Goal: Obtain resource: Download file/media

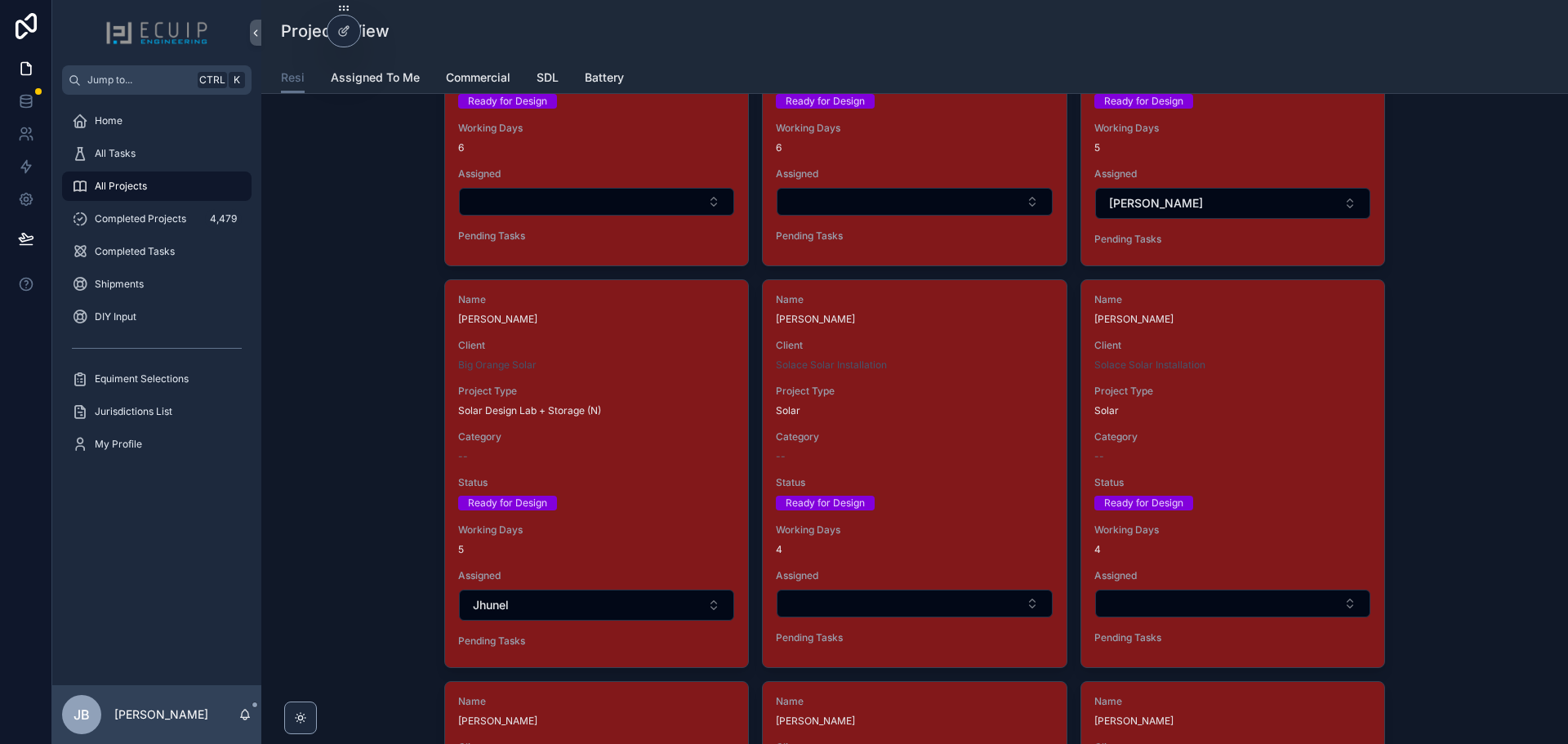
scroll to position [2493, 0]
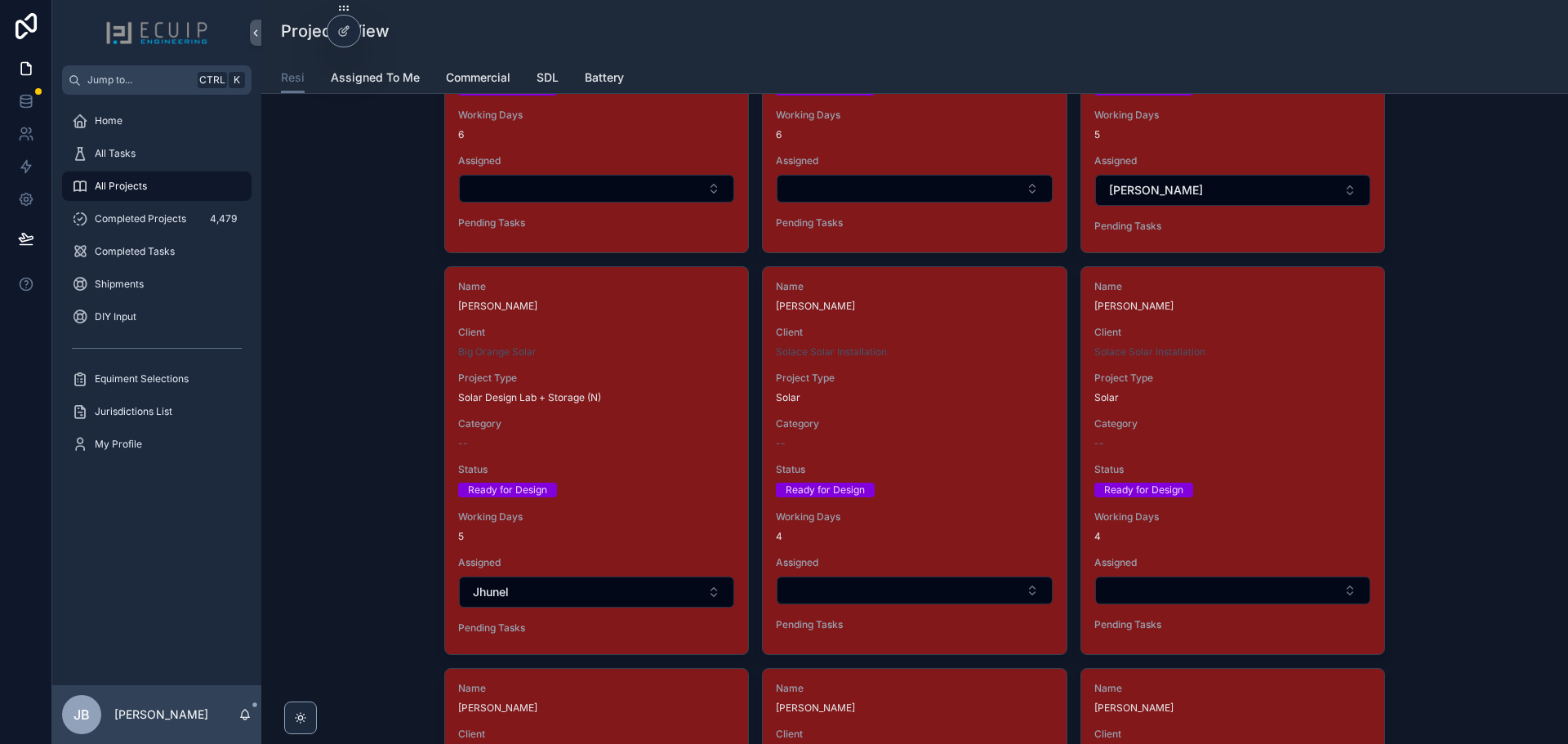
click at [599, 452] on div "Name JAMES MINNS Client Big Orange Solar Project Type Solar Design Lab + Storag…" at bounding box center [596, 461] width 303 height 387
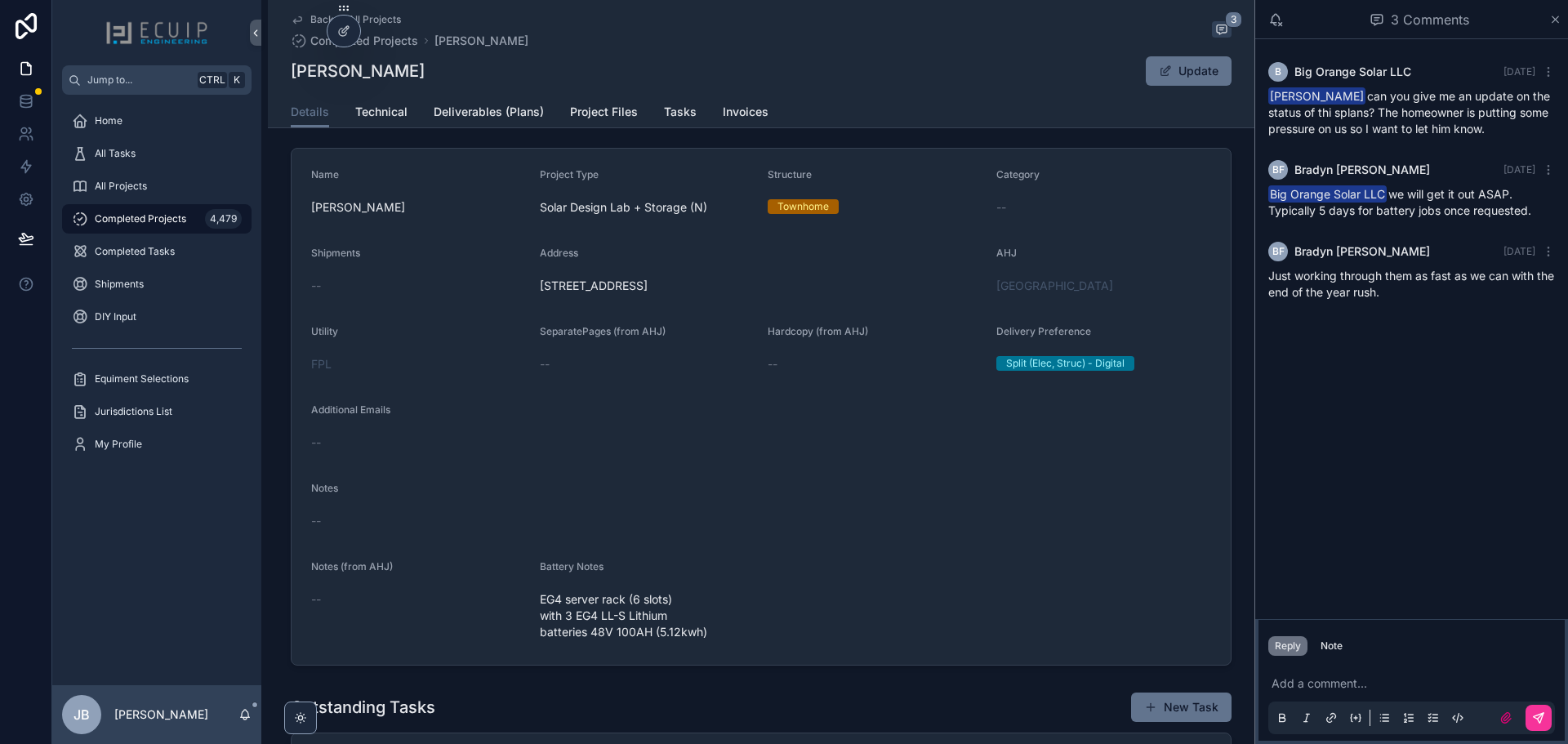
scroll to position [327, 0]
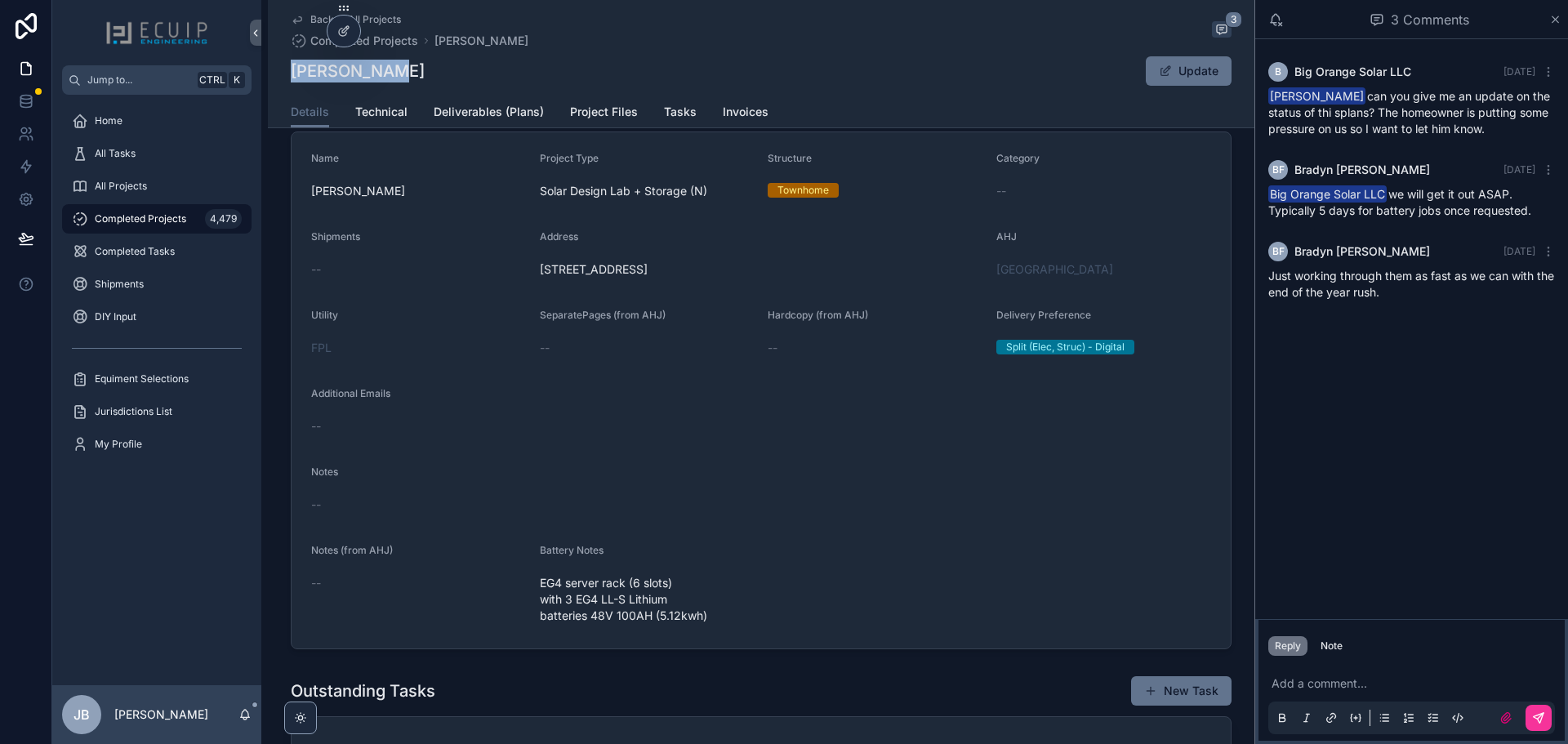
drag, startPoint x: 406, startPoint y: 73, endPoint x: 289, endPoint y: 81, distance: 117.3
click at [291, 81] on div "JAMES MINNS Update" at bounding box center [761, 72] width 940 height 31
copy h1 "[PERSON_NAME]"
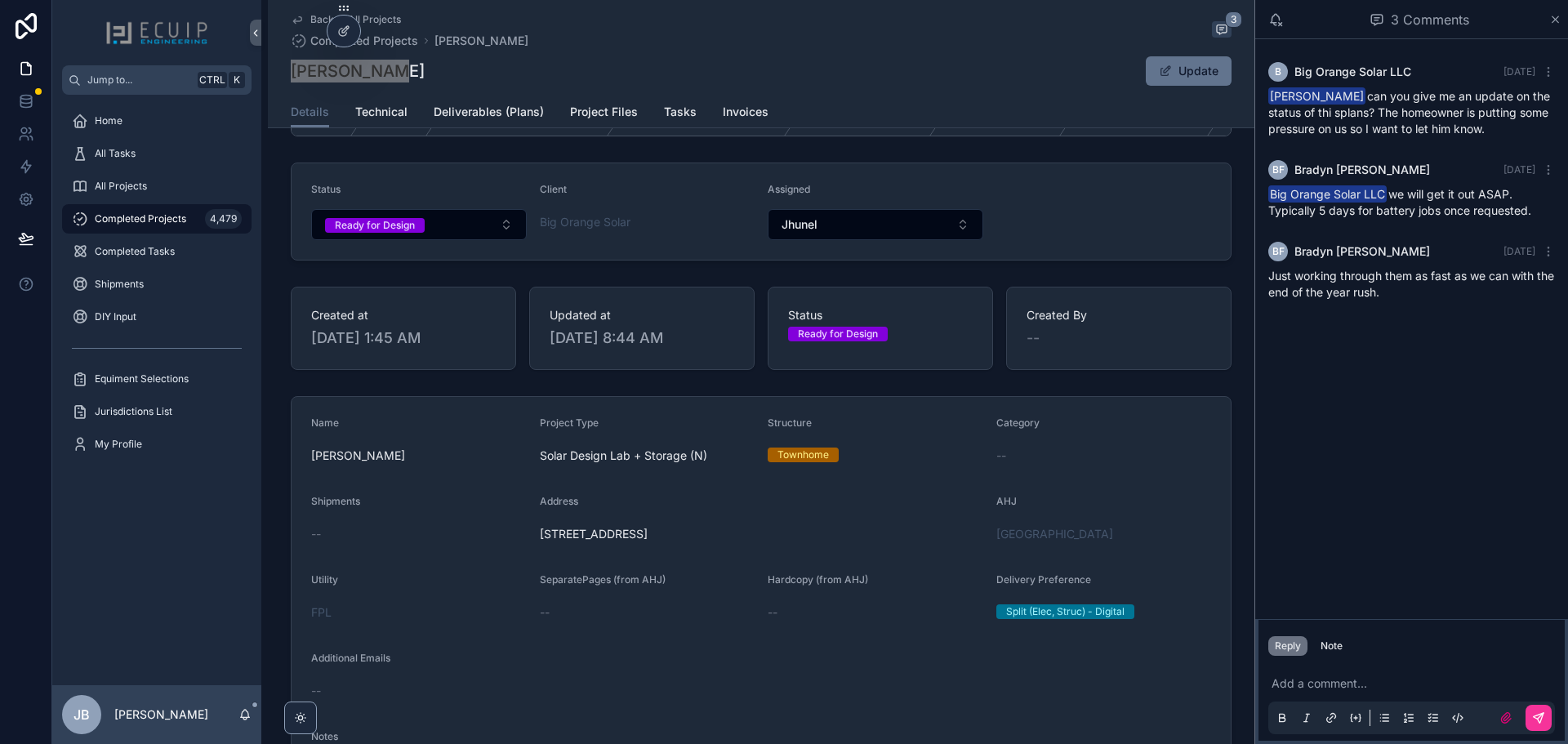
scroll to position [0, 0]
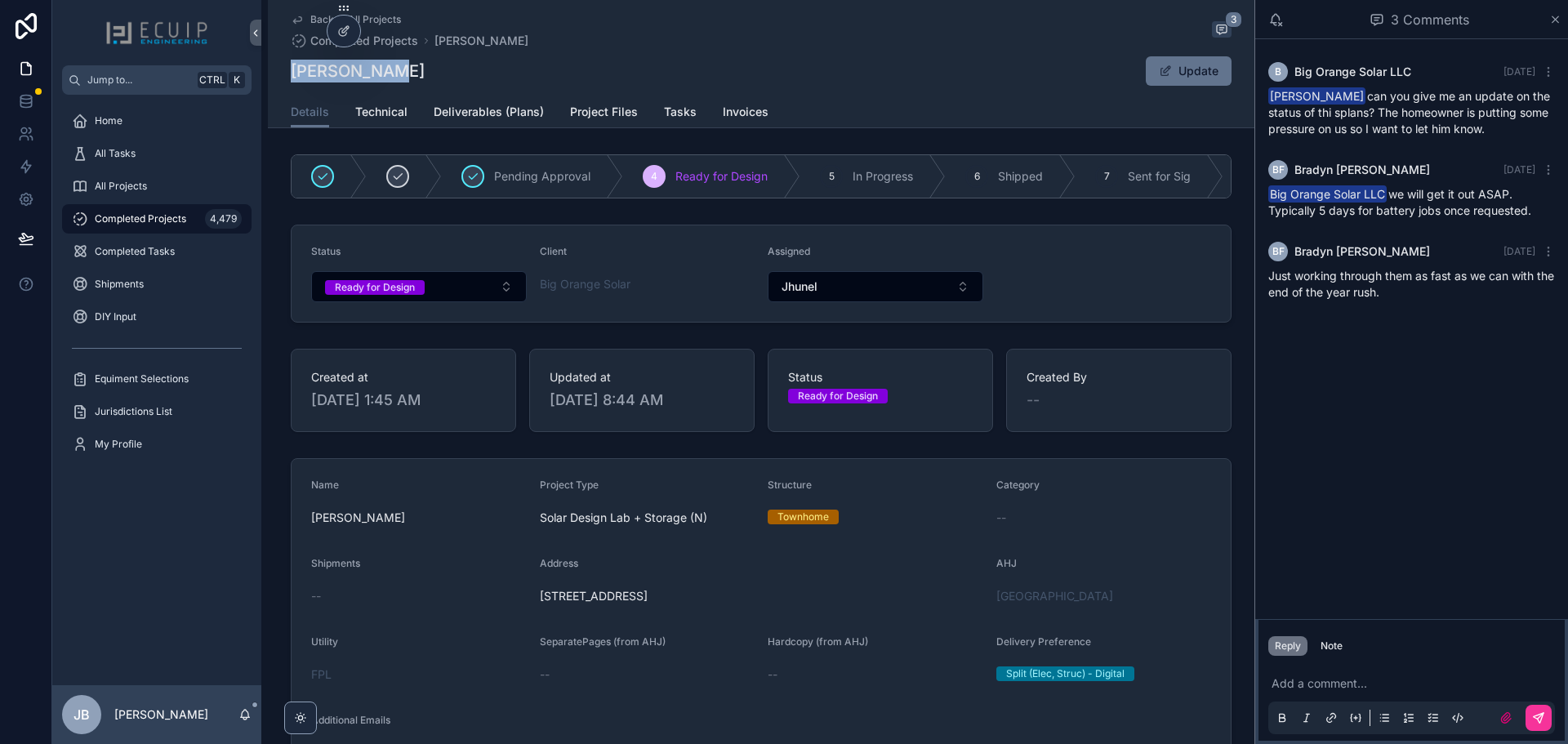
click at [385, 110] on span "Technical" at bounding box center [381, 112] width 52 height 17
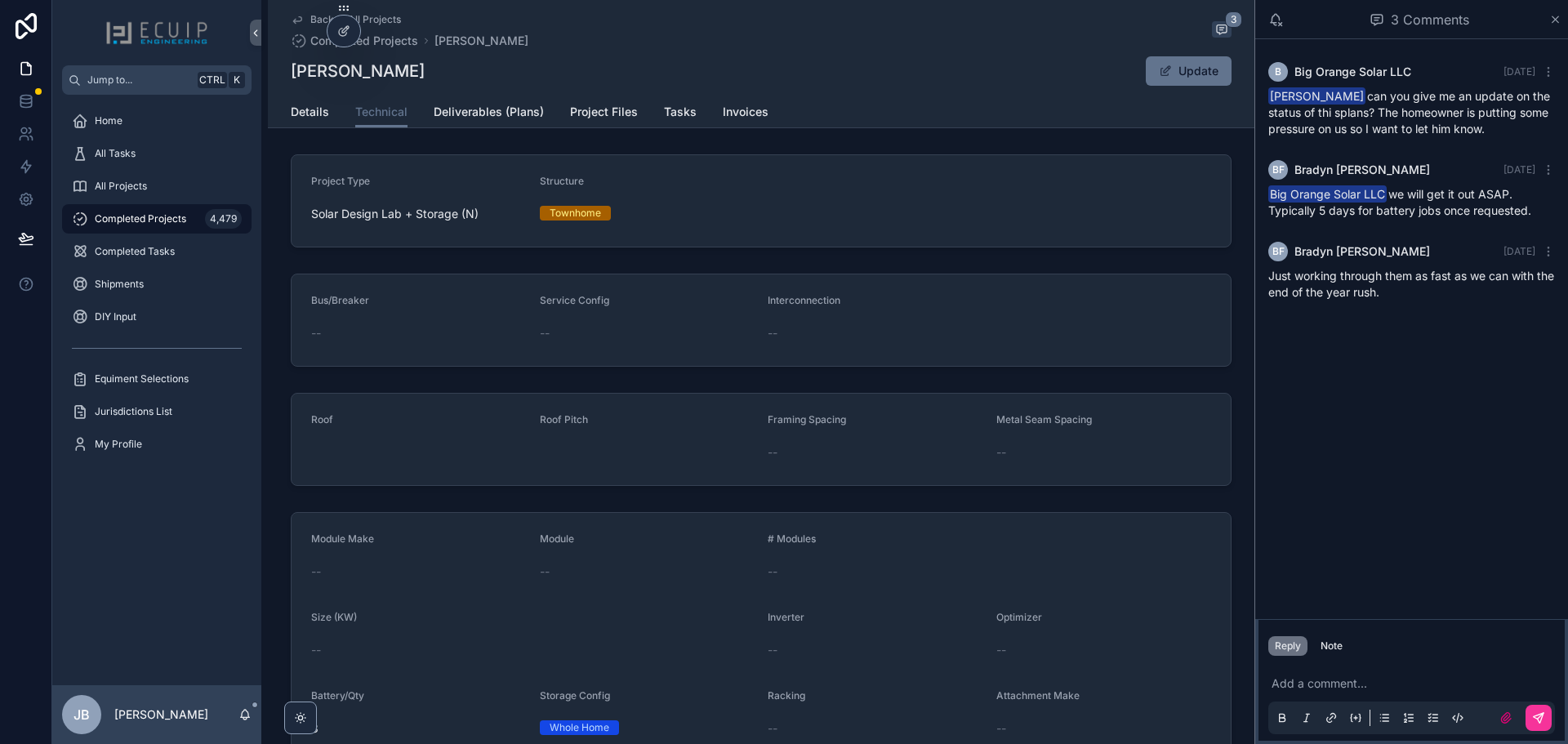
click at [291, 108] on span "Details" at bounding box center [310, 112] width 38 height 17
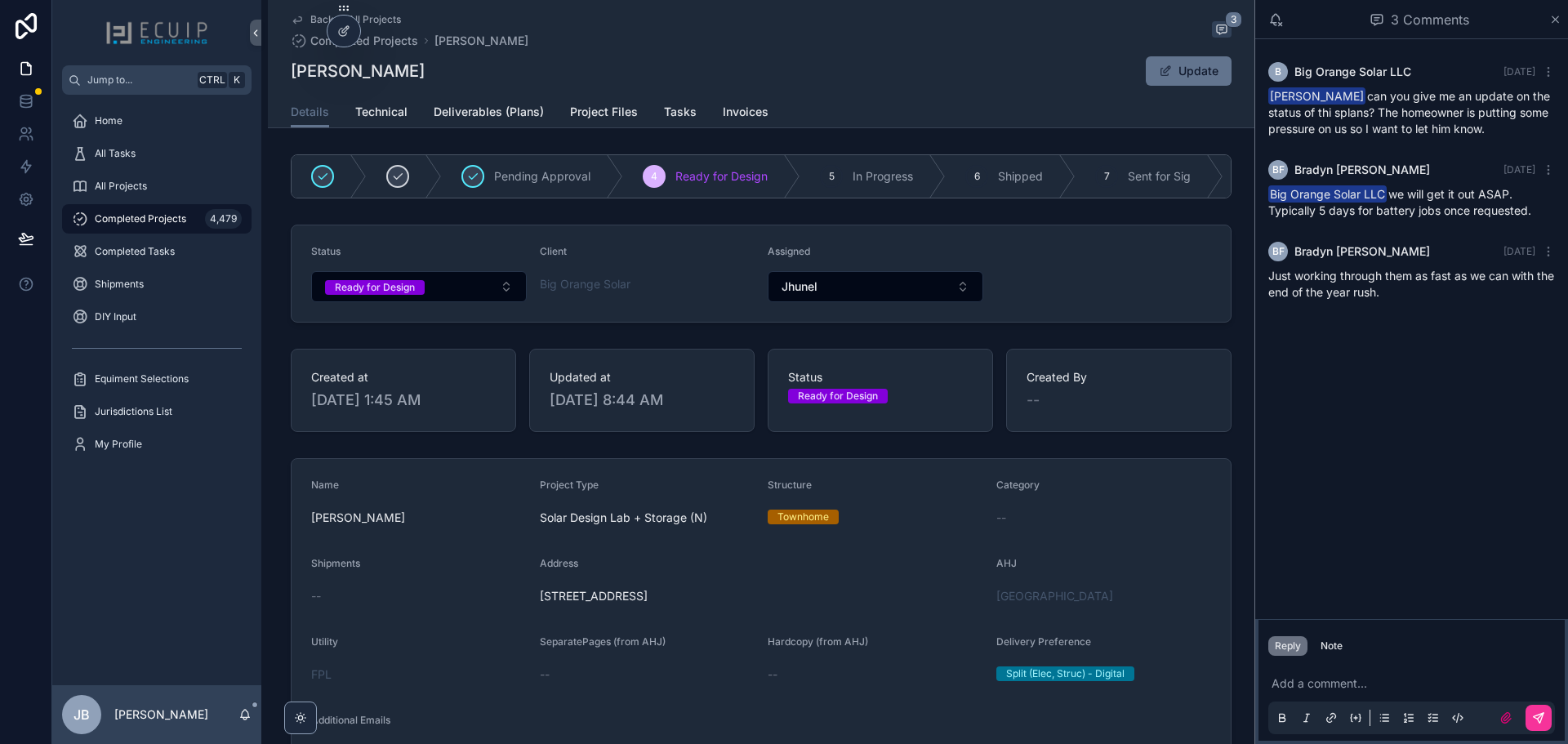
click at [586, 124] on link "Project Files" at bounding box center [604, 113] width 68 height 32
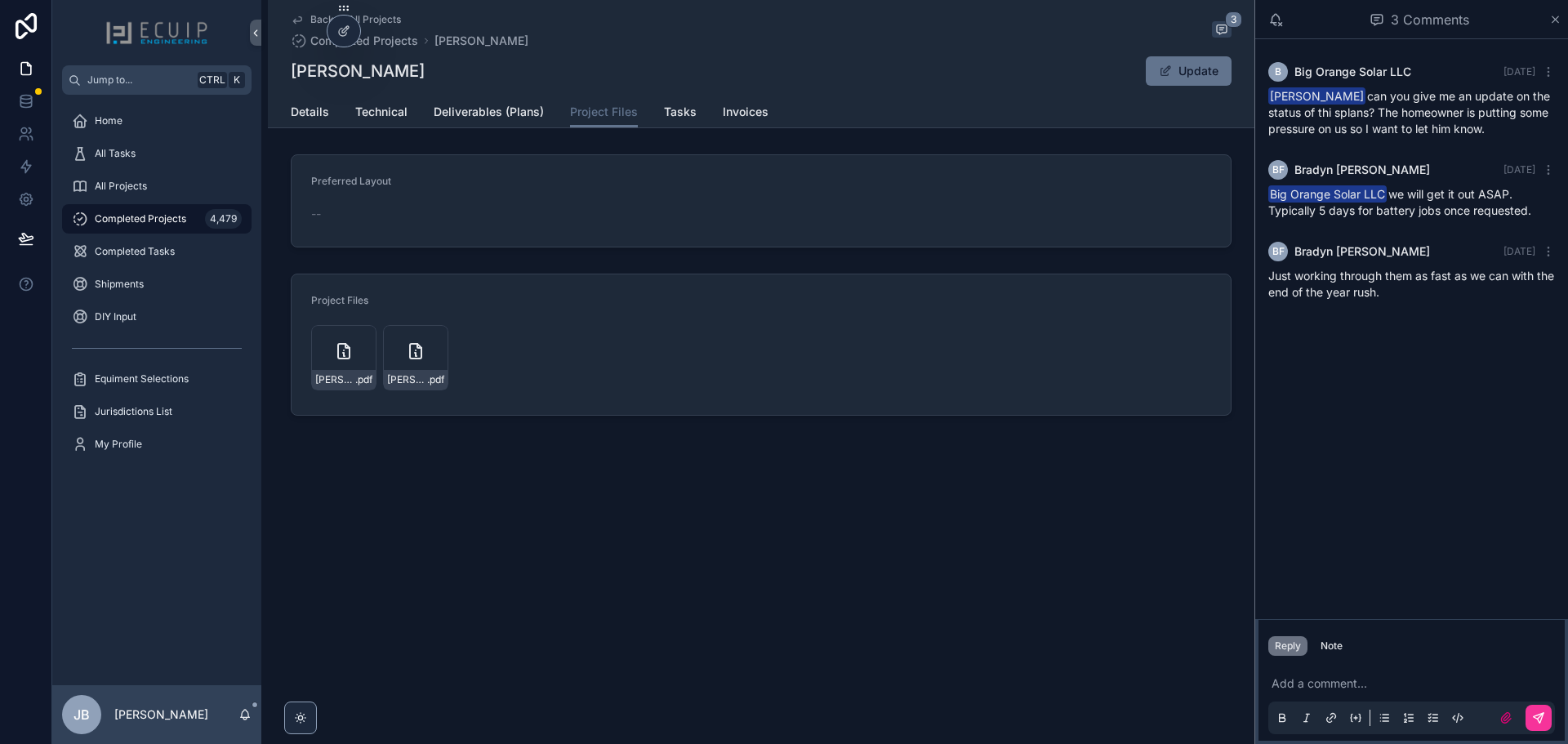
click at [357, 351] on div "JAMES-MINNS-Engineering-(2) .pdf" at bounding box center [343, 358] width 66 height 66
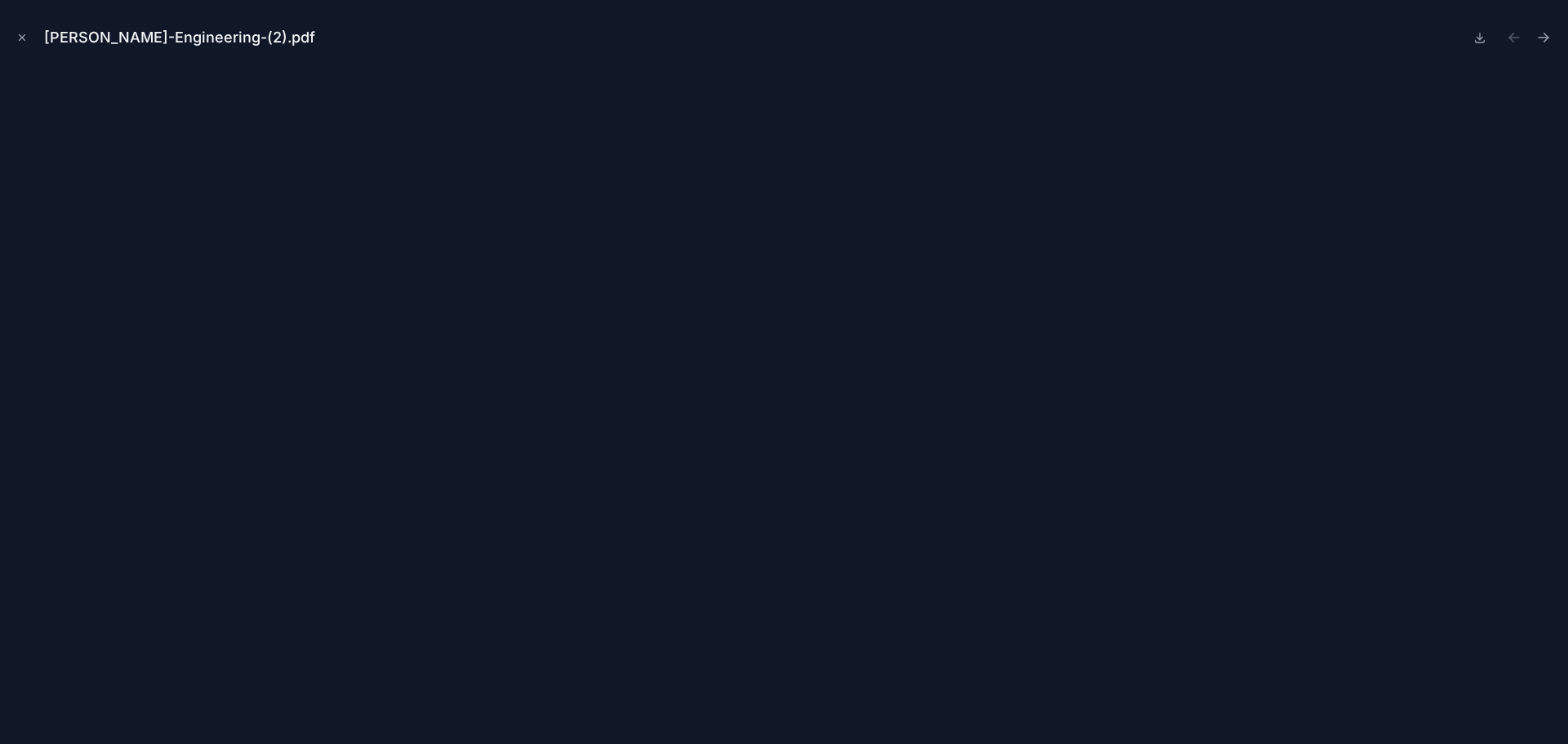
click at [13, 40] on button "Close modal" at bounding box center [22, 38] width 18 height 18
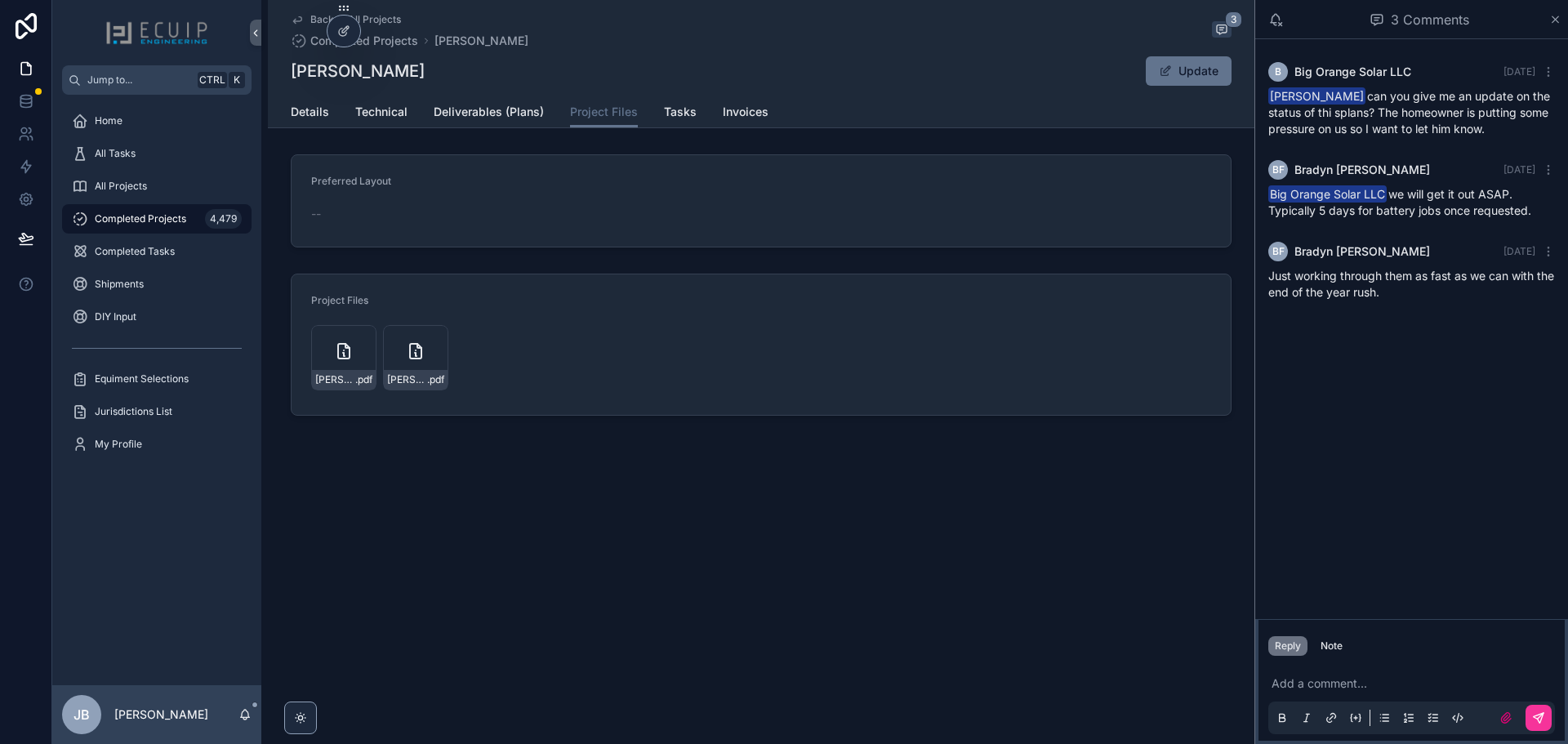
click at [388, 110] on span "Technical" at bounding box center [381, 112] width 52 height 17
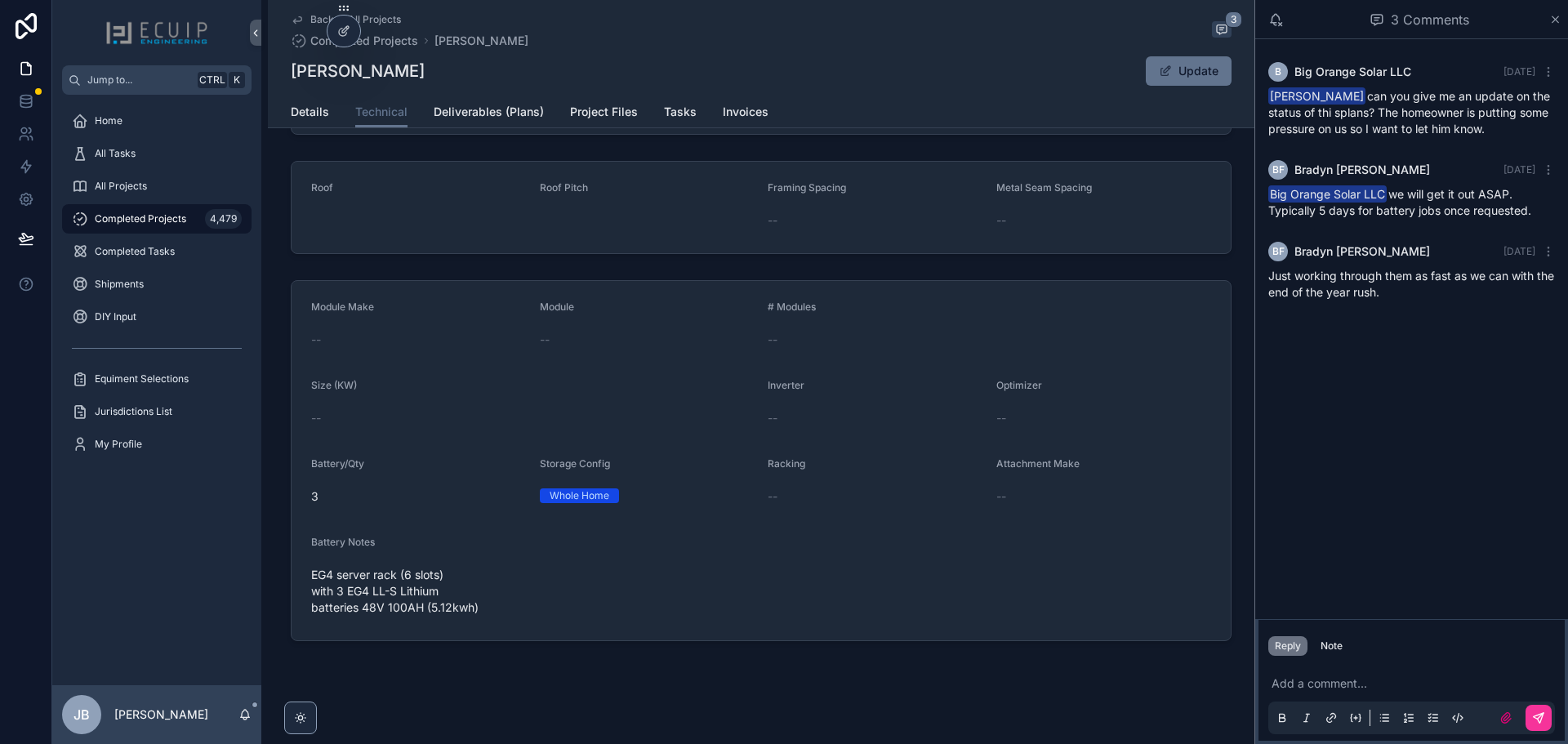
scroll to position [240, 0]
click at [611, 106] on span "Project Files" at bounding box center [604, 112] width 68 height 17
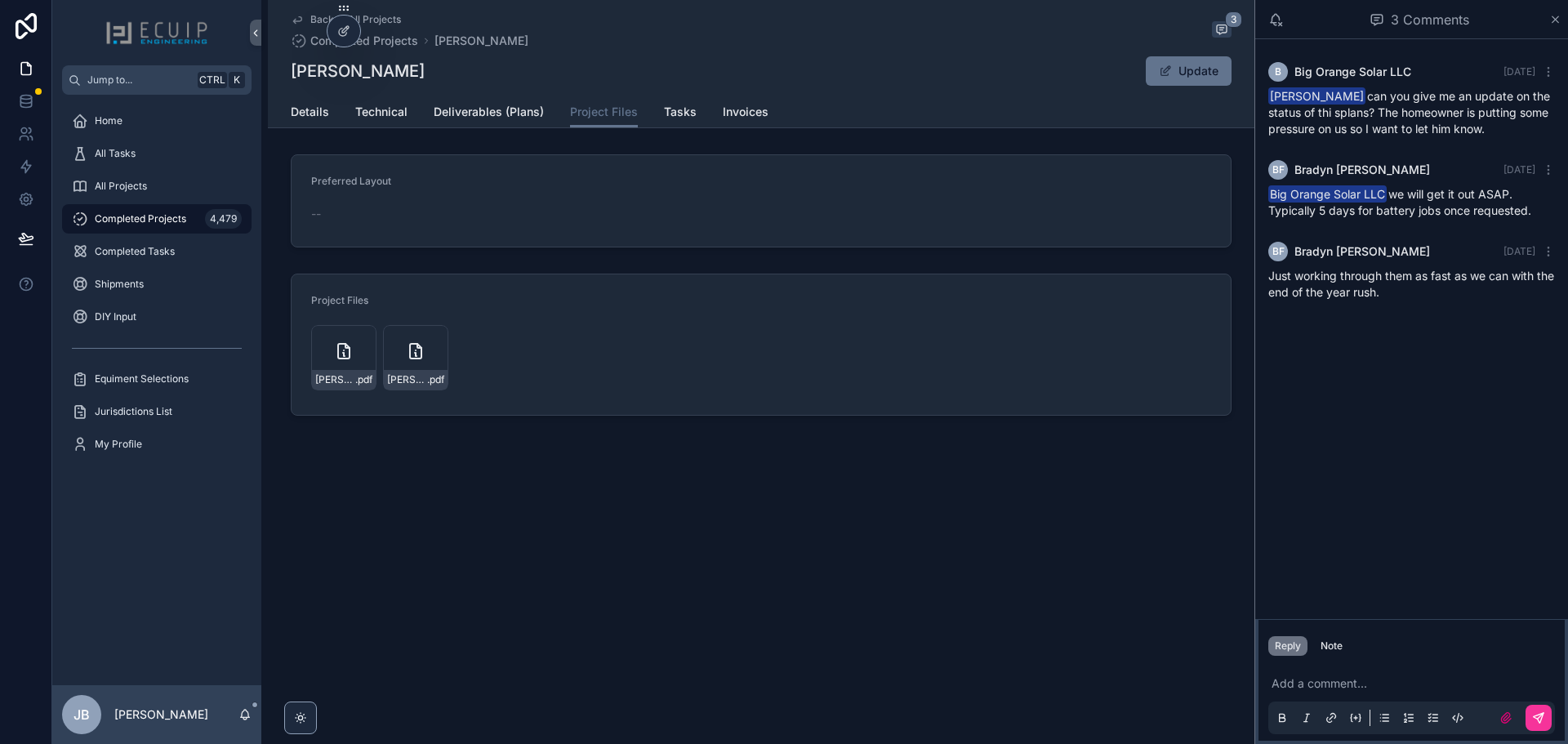
click at [305, 115] on span "Details" at bounding box center [310, 112] width 38 height 17
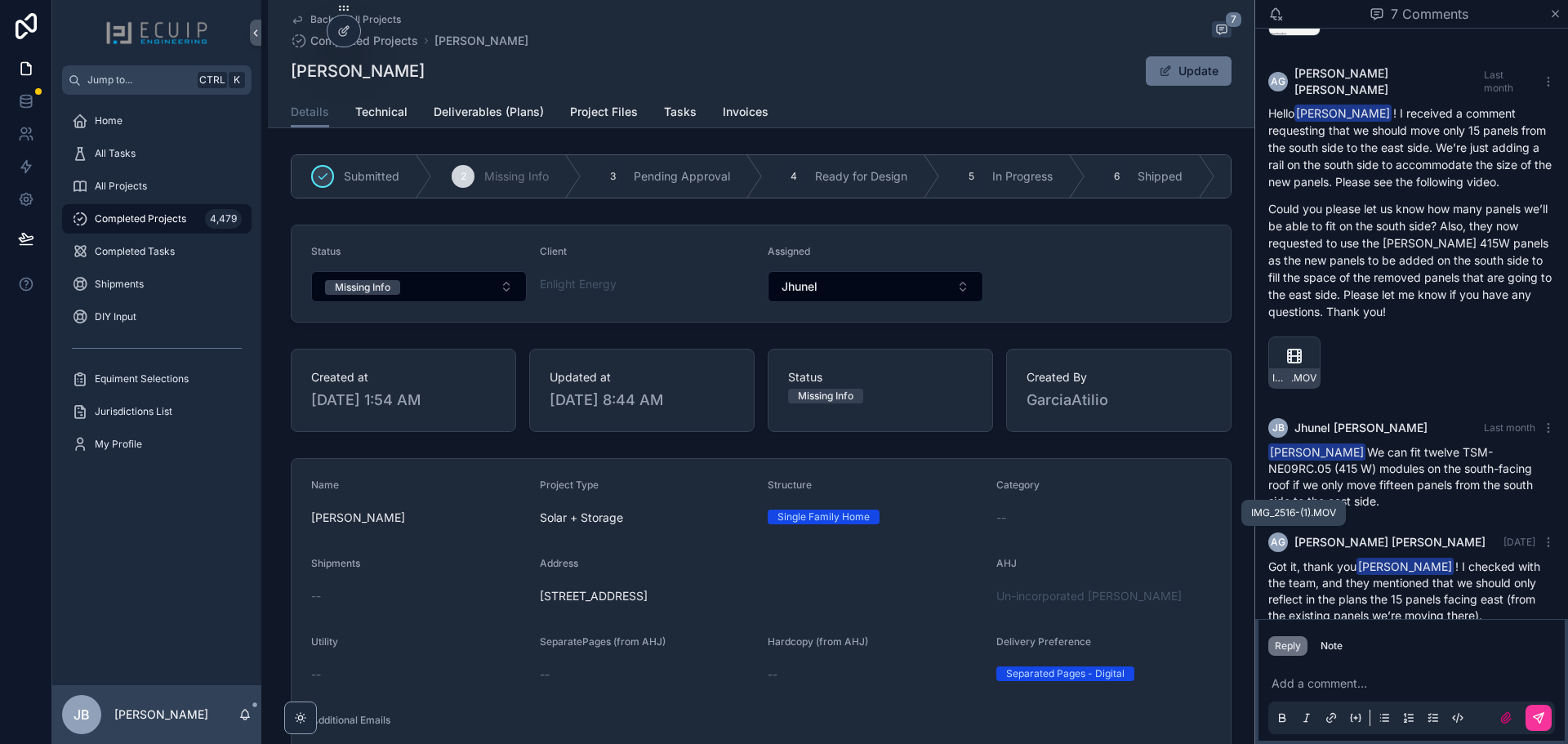
scroll to position [1074, 0]
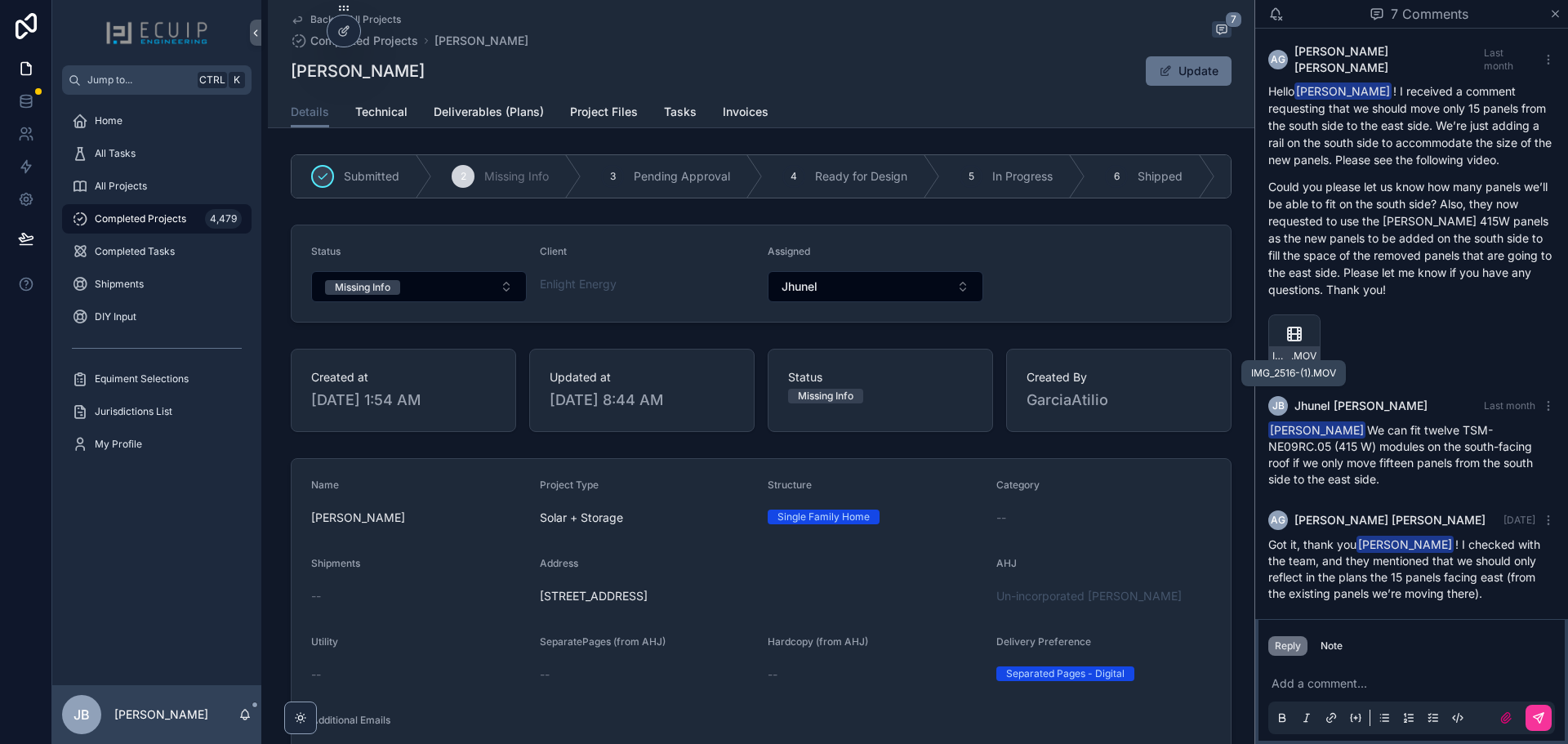
click at [680, 116] on span "Tasks" at bounding box center [680, 112] width 32 height 17
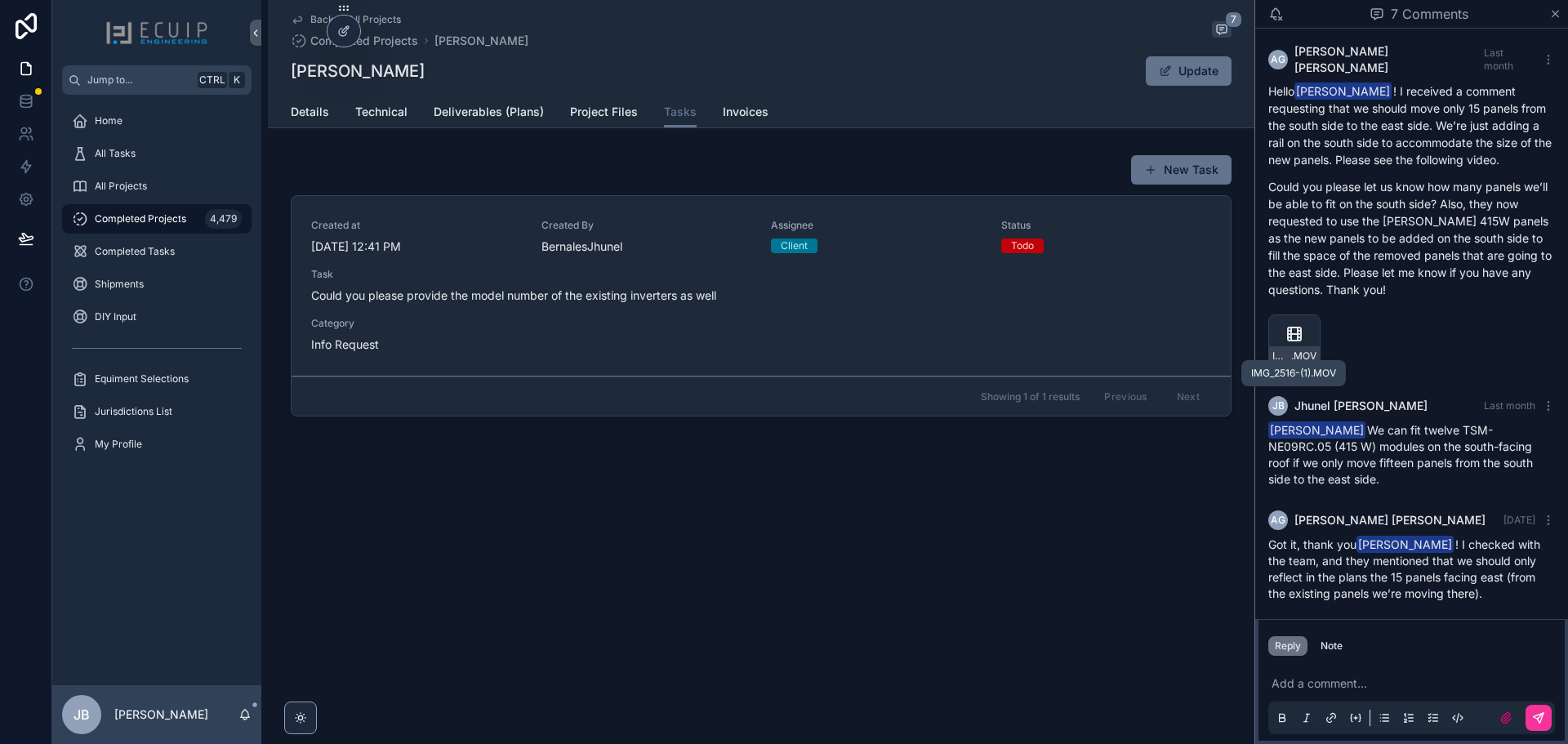
click at [857, 330] on div "Created at 10/1/2025 12:41 PM Created By BernalesJhunel Assignee Client Status …" at bounding box center [761, 285] width 900 height 134
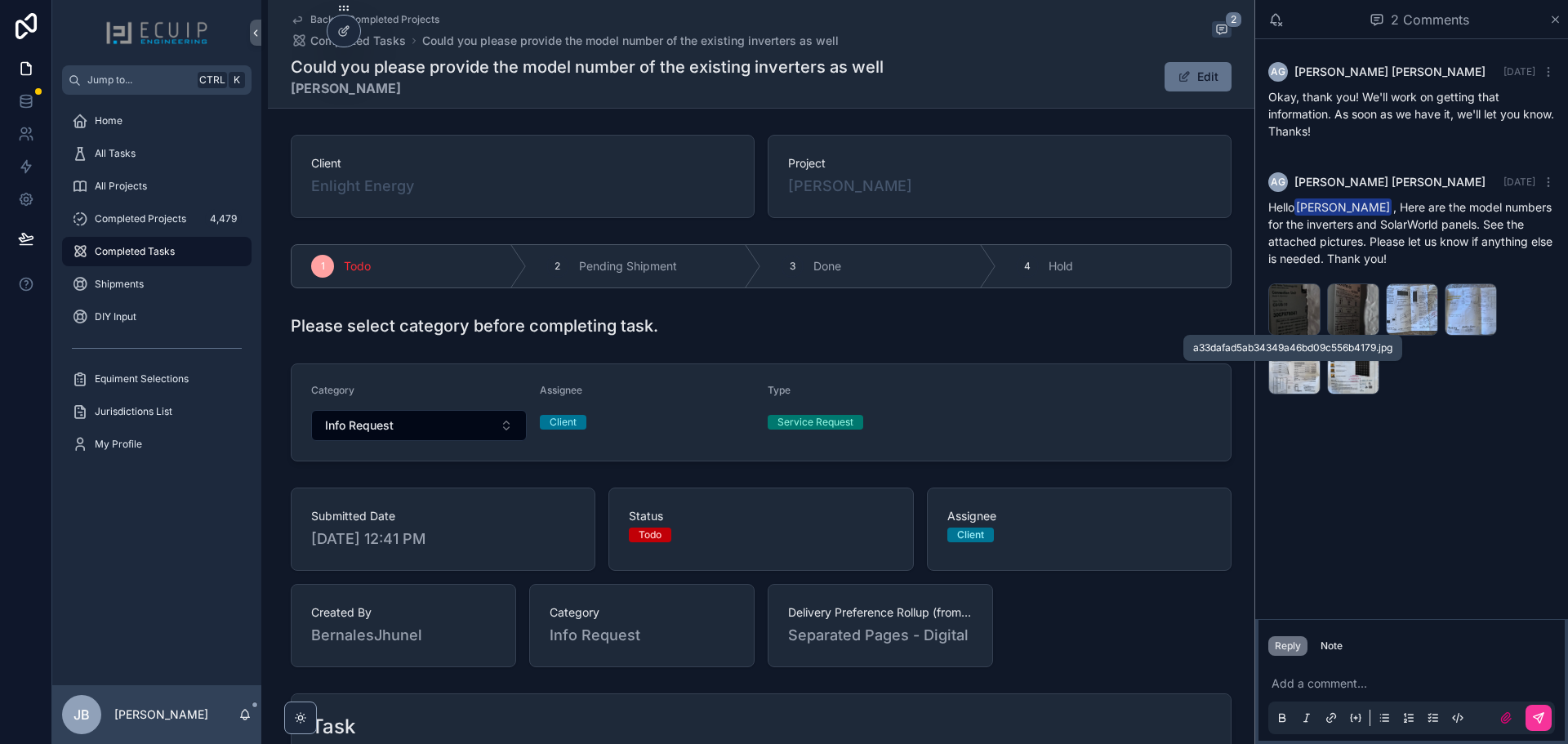
click at [0, 0] on span ".jpg" at bounding box center [0, 0] width 0 height 0
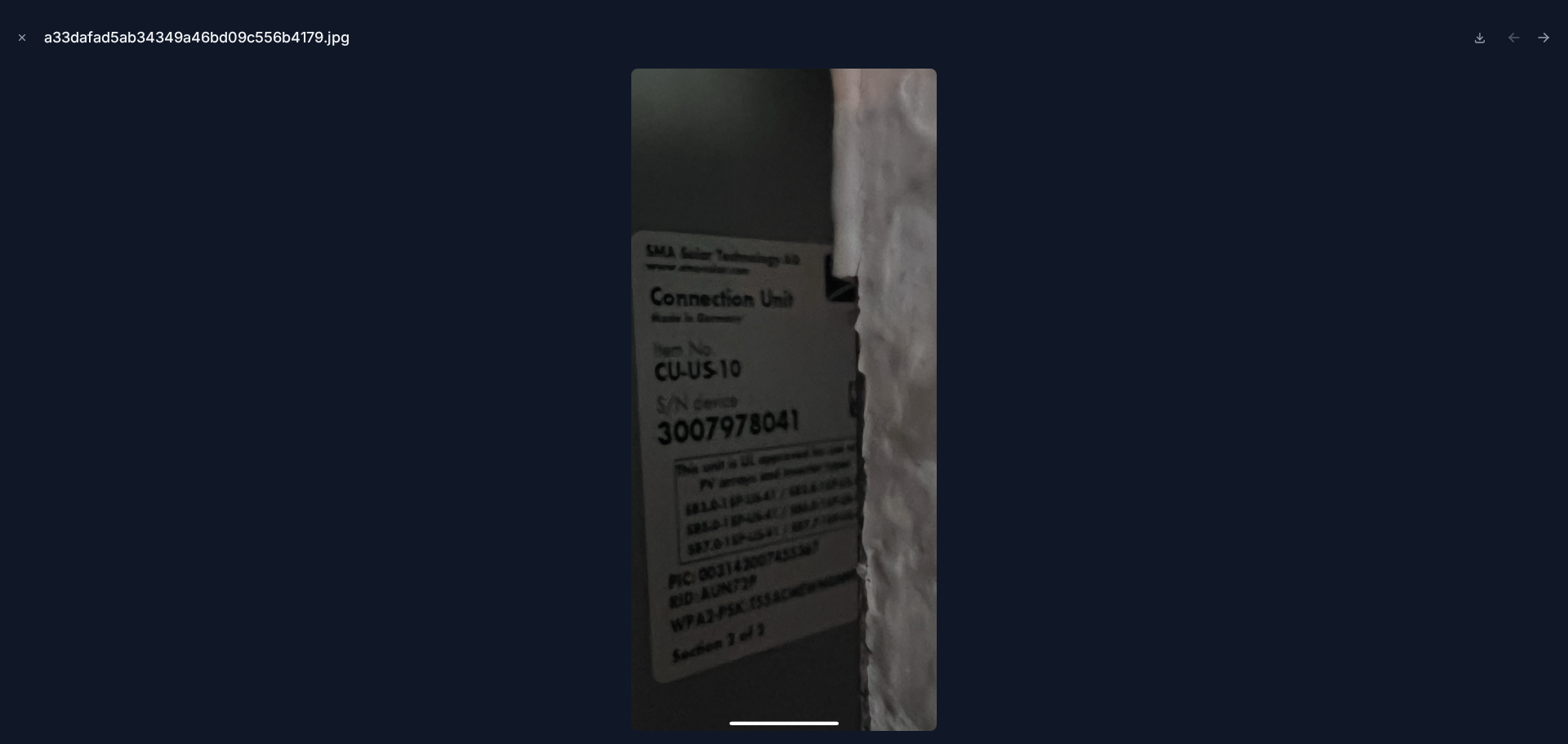
click at [1540, 39] on icon "Next file" at bounding box center [1543, 38] width 17 height 17
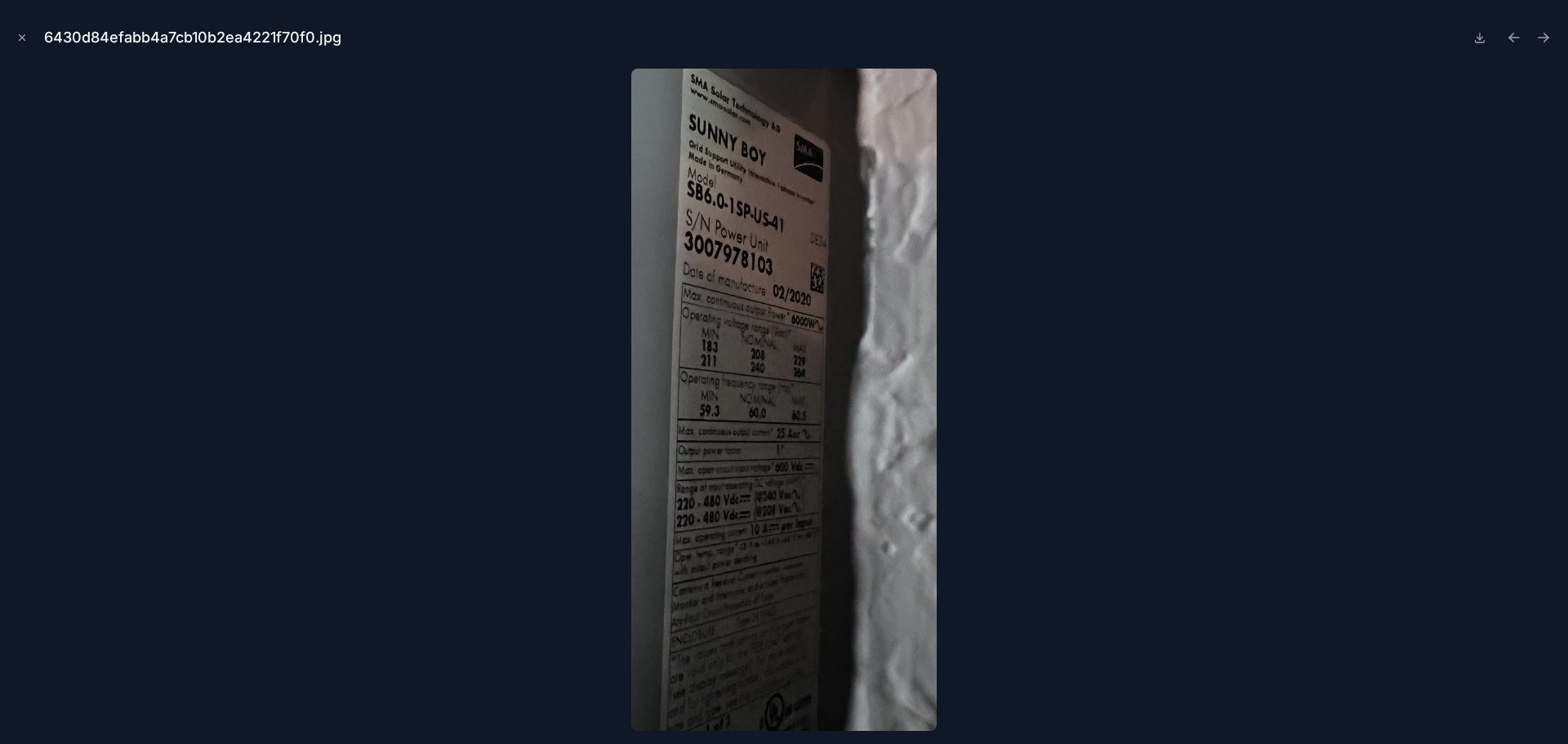
click at [1539, 40] on icon "Next file" at bounding box center [1543, 38] width 17 height 17
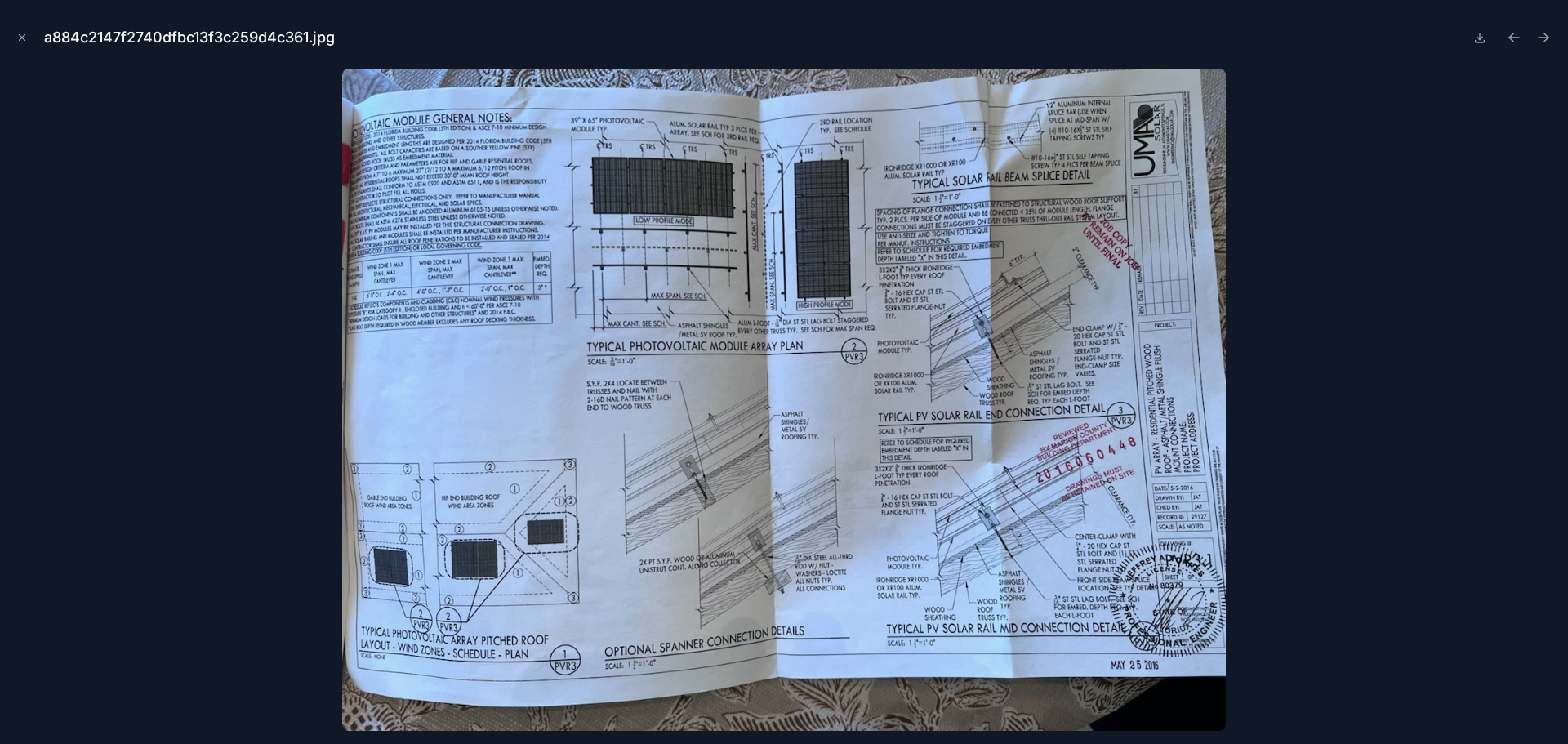
click at [1538, 42] on icon "Next file" at bounding box center [1543, 38] width 17 height 17
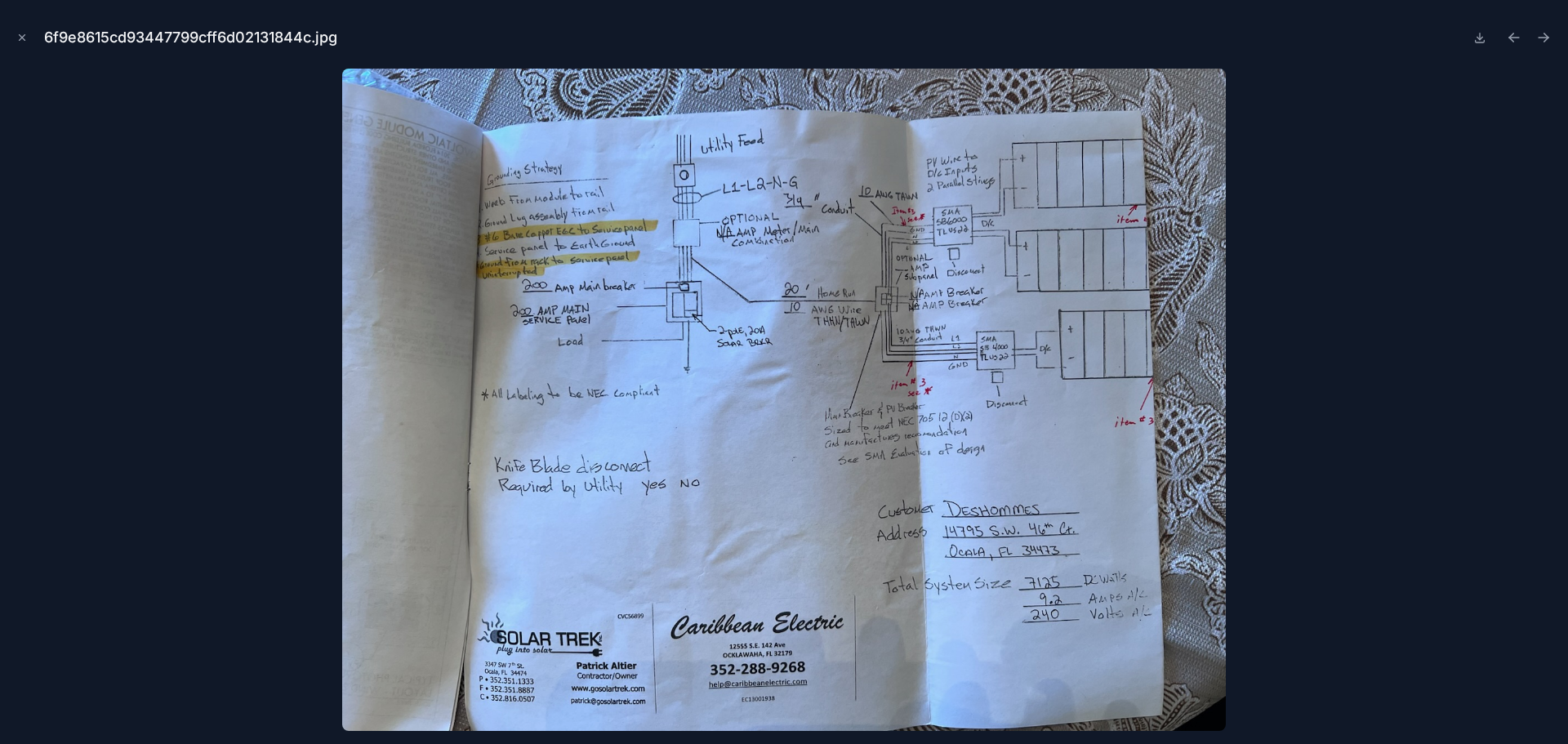
click at [1533, 40] on button "Next file" at bounding box center [1544, 38] width 23 height 23
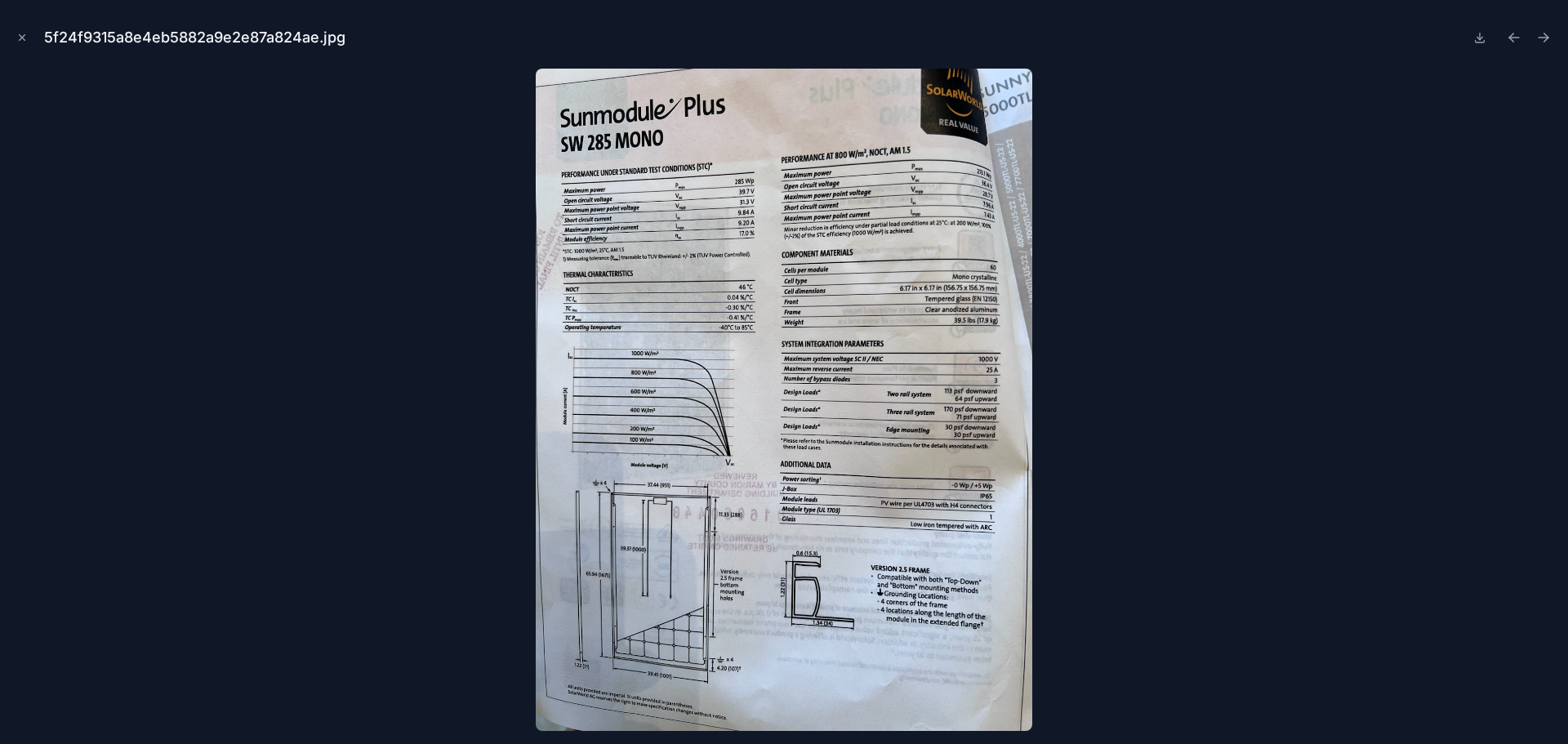
click at [1533, 40] on button "Next file" at bounding box center [1544, 38] width 23 height 23
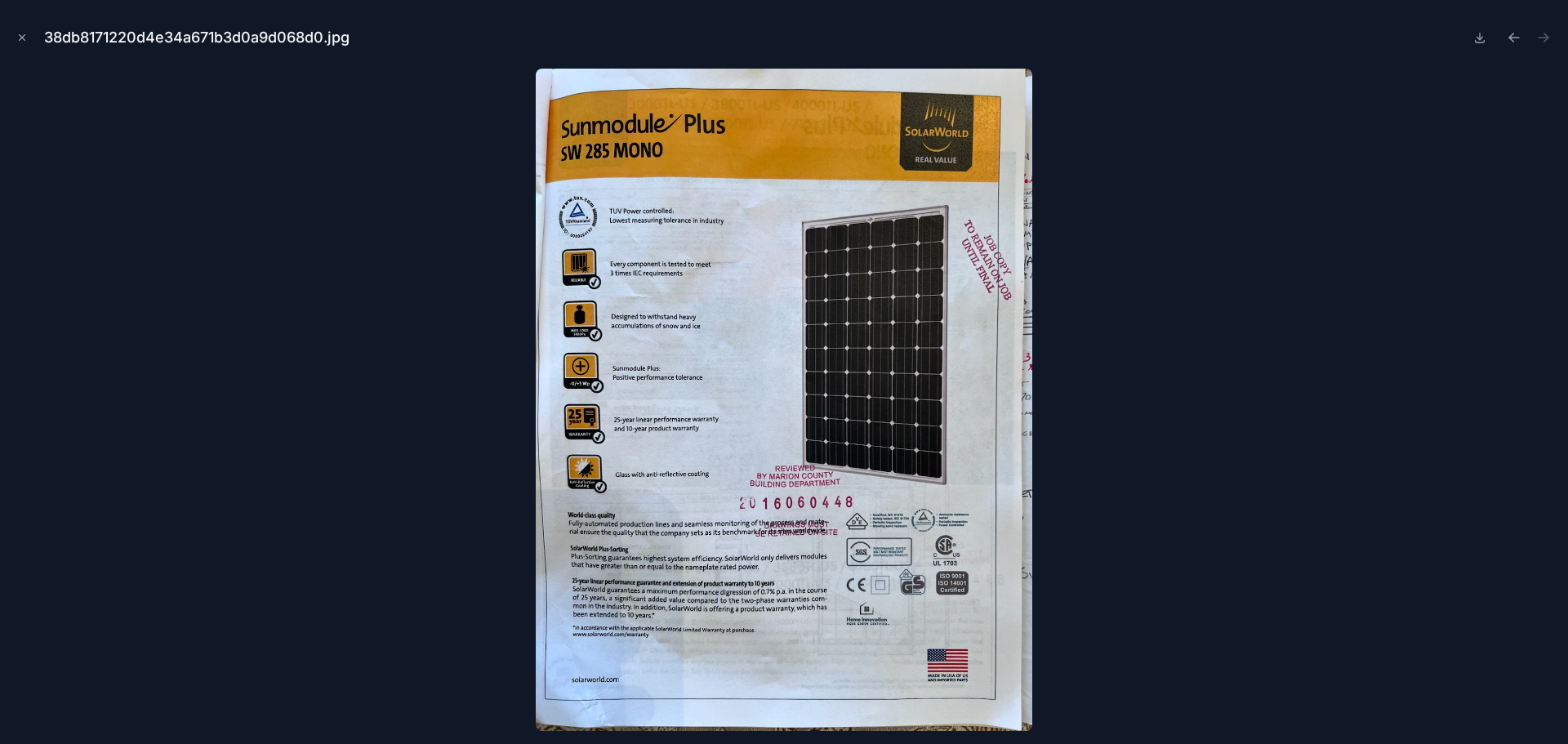
click at [27, 37] on icon "Close modal" at bounding box center [22, 37] width 11 height 11
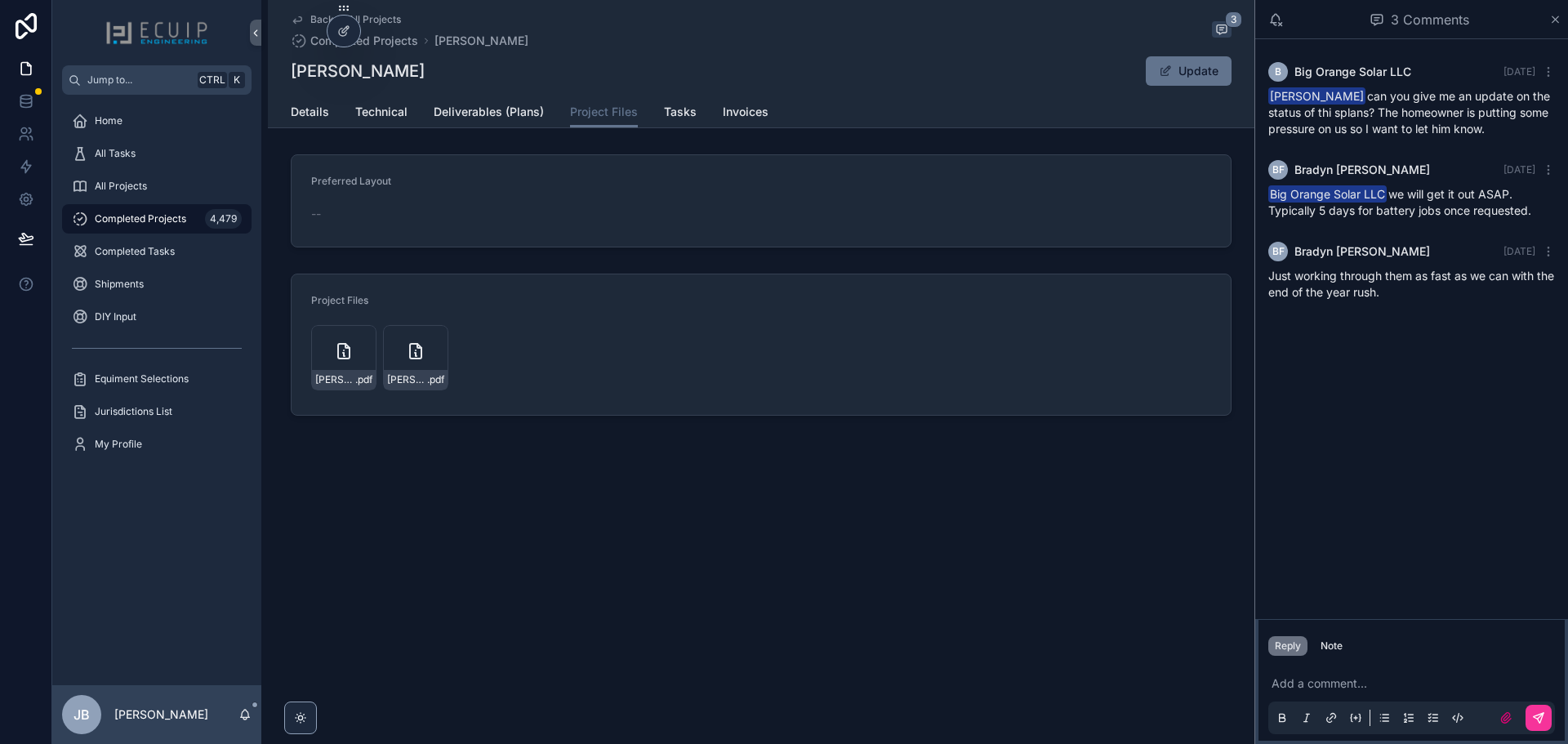
click at [0, 0] on icon "scrollable content" at bounding box center [0, 0] width 0 height 0
click at [399, 360] on div "Minns,-James-SS .pdf" at bounding box center [415, 358] width 66 height 66
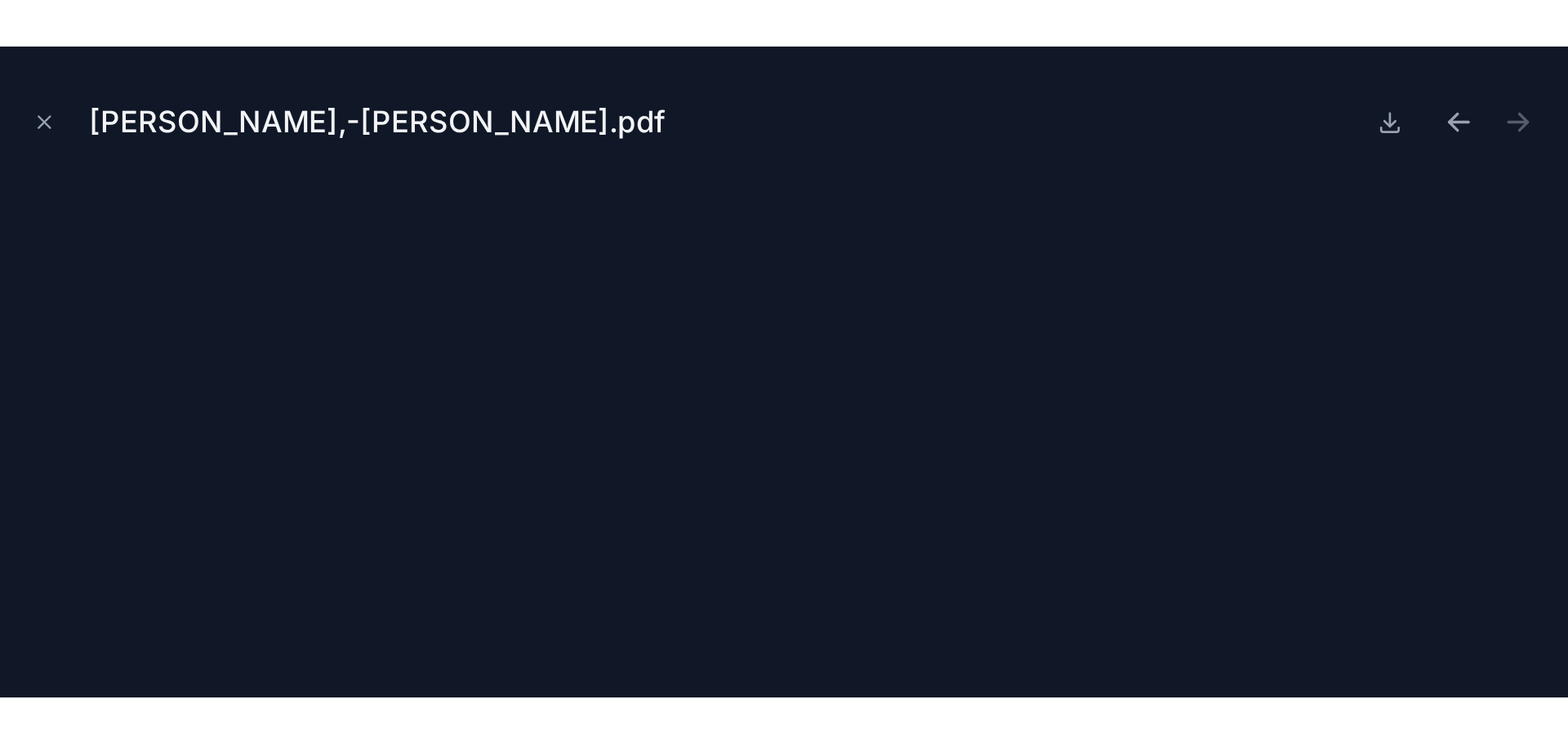
scroll to position [114, 0]
